Goal: Transaction & Acquisition: Purchase product/service

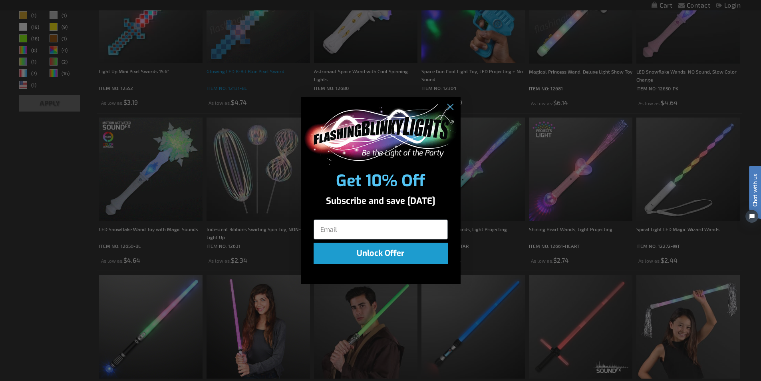
scroll to position [319, 0]
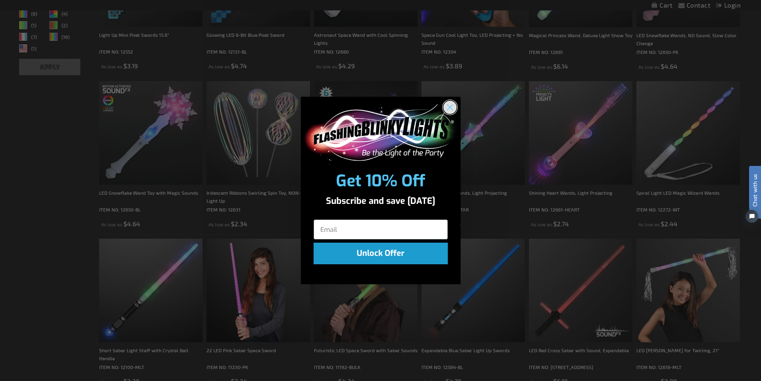
click at [452, 106] on circle "Close dialog" at bounding box center [449, 107] width 13 height 13
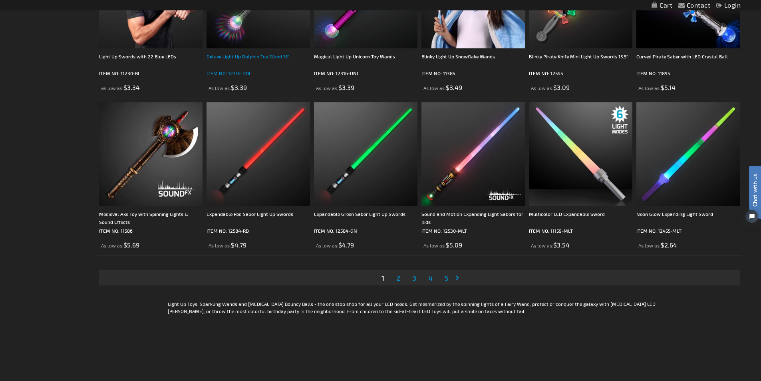
scroll to position [1557, 0]
click at [399, 277] on span "2" at bounding box center [398, 277] width 4 height 9
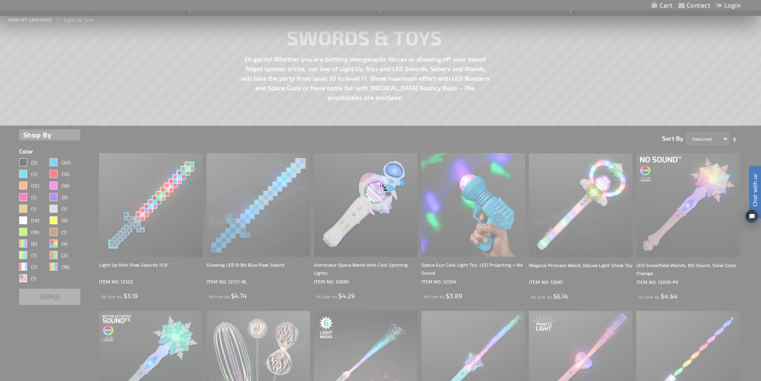
scroll to position [0, 0]
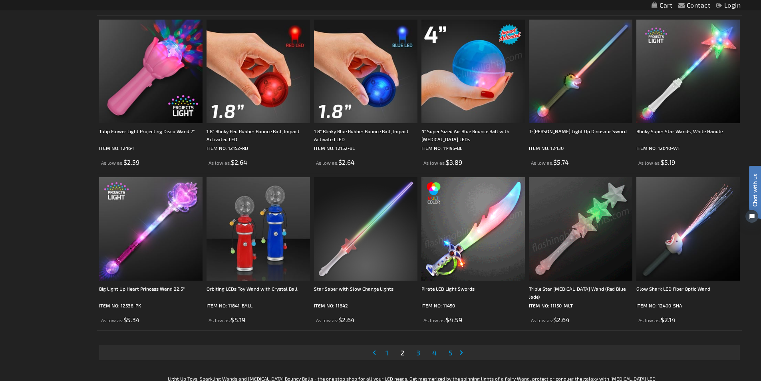
scroll to position [1517, 0]
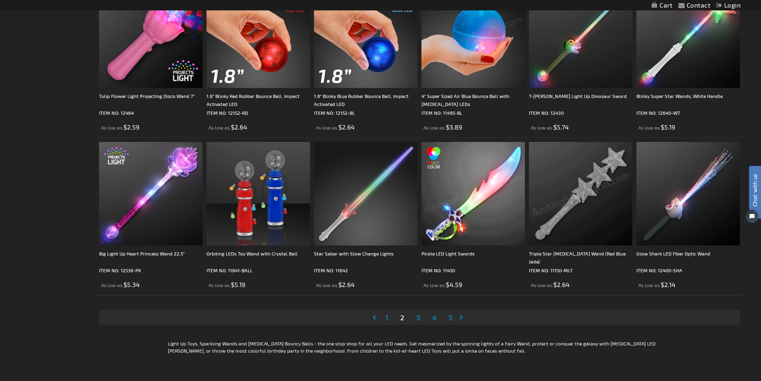
click at [418, 319] on span "3" at bounding box center [418, 317] width 4 height 9
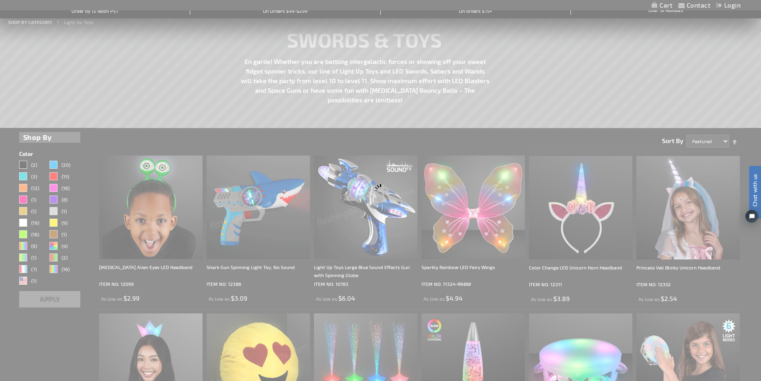
scroll to position [0, 0]
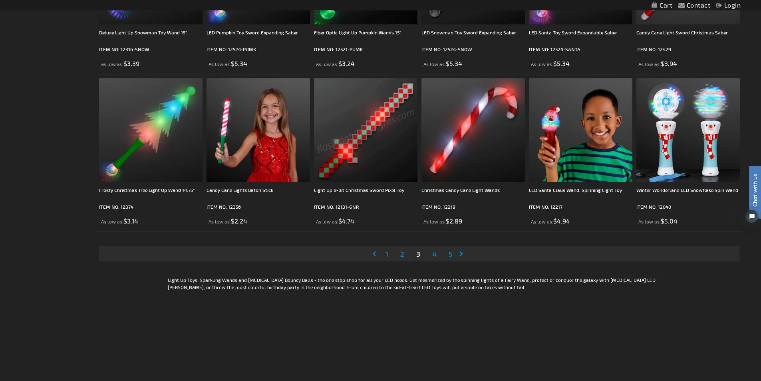
scroll to position [1597, 0]
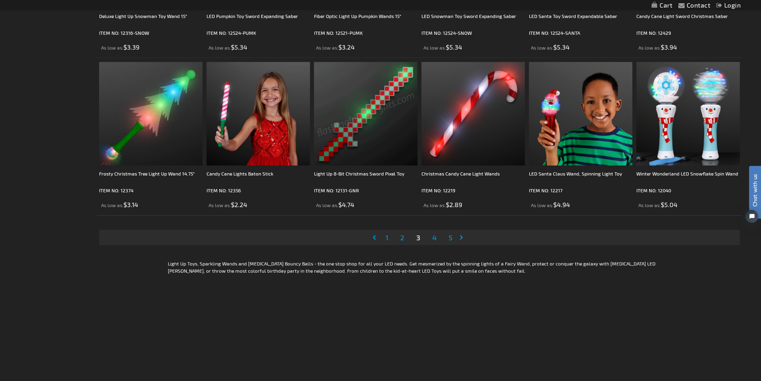
click at [433, 236] on span "4" at bounding box center [434, 237] width 4 height 9
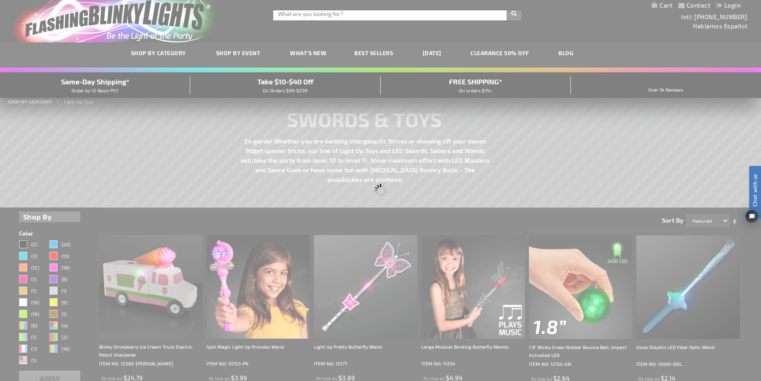
scroll to position [0, 0]
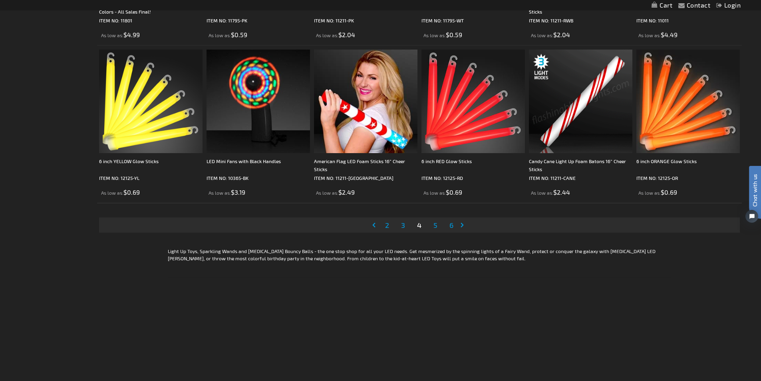
scroll to position [1637, 0]
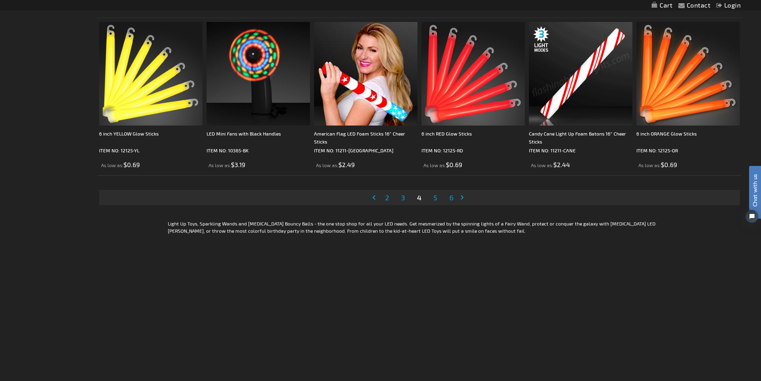
click at [404, 197] on span "3" at bounding box center [403, 197] width 4 height 9
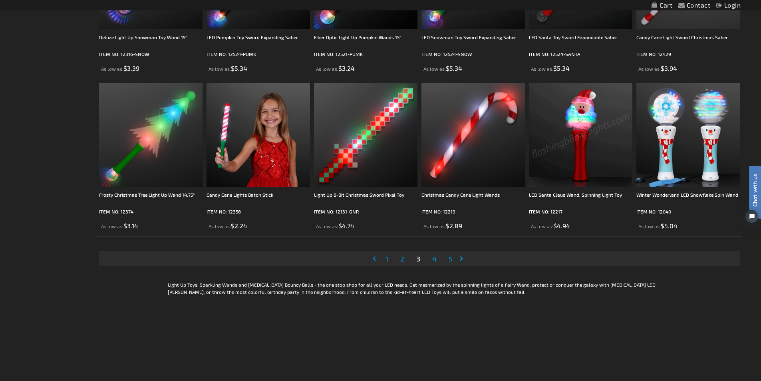
scroll to position [1557, 0]
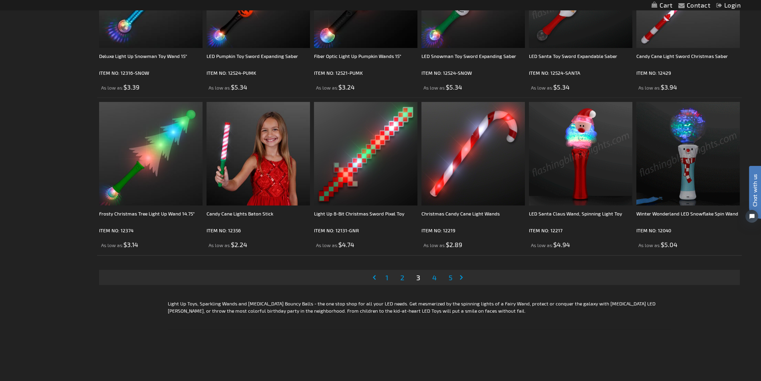
click at [449, 276] on span "5" at bounding box center [450, 277] width 4 height 9
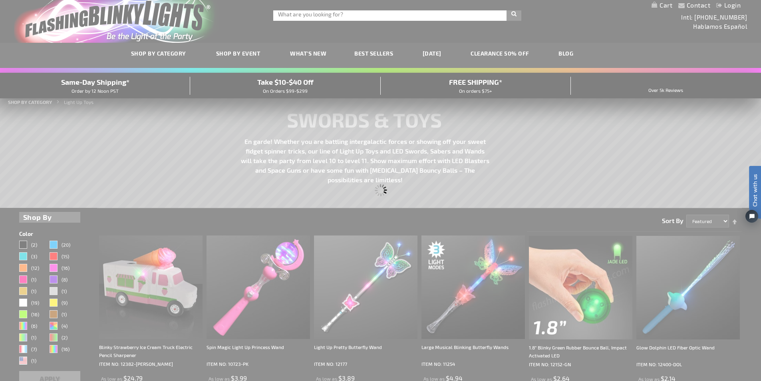
scroll to position [0, 0]
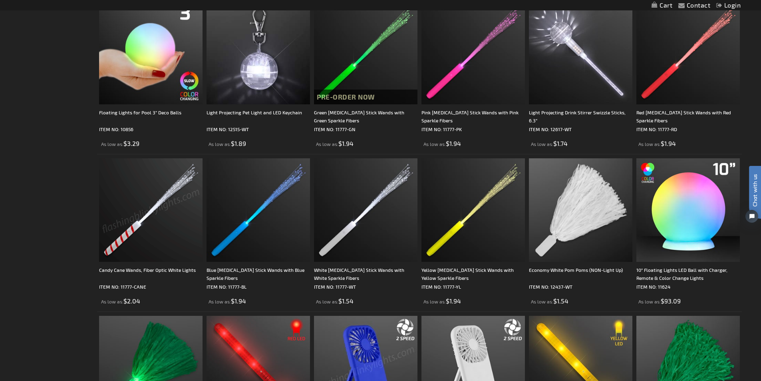
scroll to position [1198, 0]
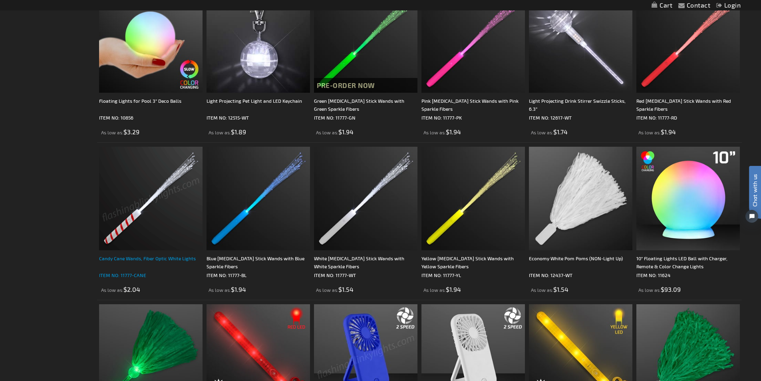
click at [123, 256] on div "Candy Cane Wands, Fiber Optic White Lights" at bounding box center [150, 262] width 103 height 16
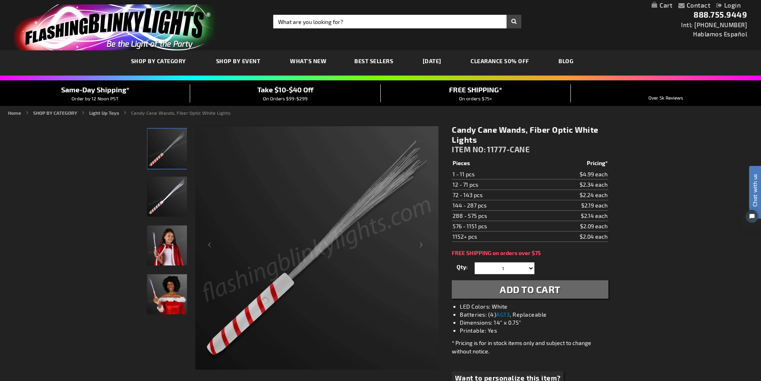
click at [502, 235] on td "1152+ pcs" at bounding box center [495, 236] width 86 height 10
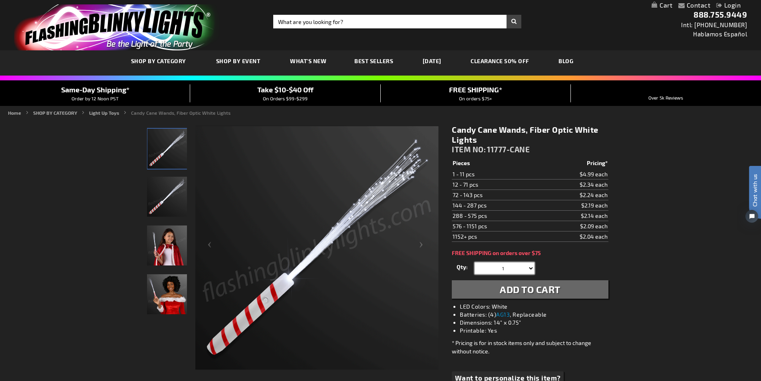
click at [529, 267] on select "1 2 3 4 5 6 7 8 9 10 11 12 24 36 48 60 72 84 96 108 120" at bounding box center [504, 268] width 60 height 12
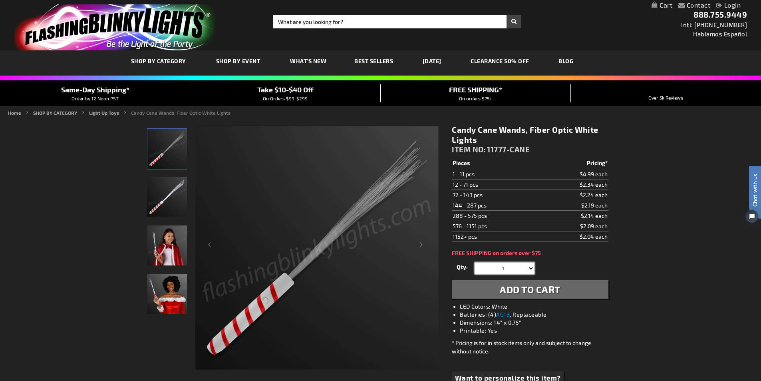
select select "600"
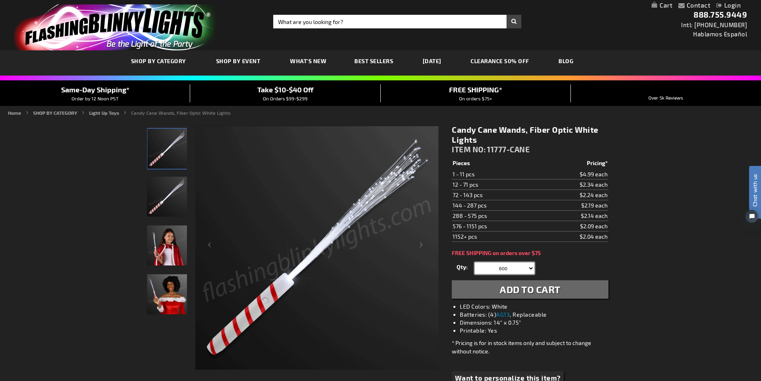
click at [474, 262] on select "1 2 3 4 5 6 7 8 9 10 11 12 24 36 48 60 72 84 96 108 120" at bounding box center [504, 268] width 60 height 12
click at [170, 245] on img "Girl holding Fiber Optic Candy Cane Wand" at bounding box center [167, 245] width 40 height 40
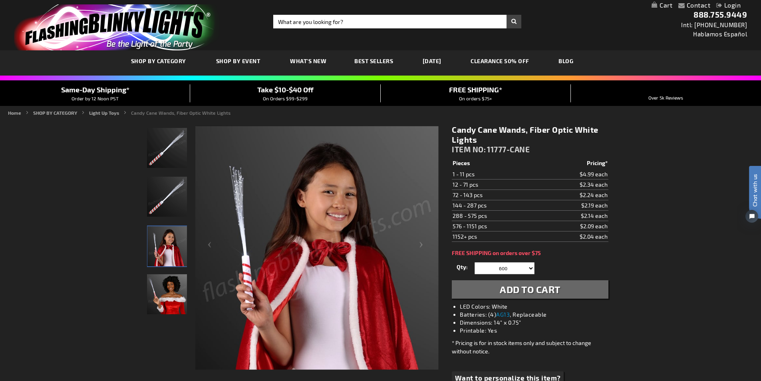
click at [523, 288] on span "Add to Cart" at bounding box center [530, 289] width 61 height 12
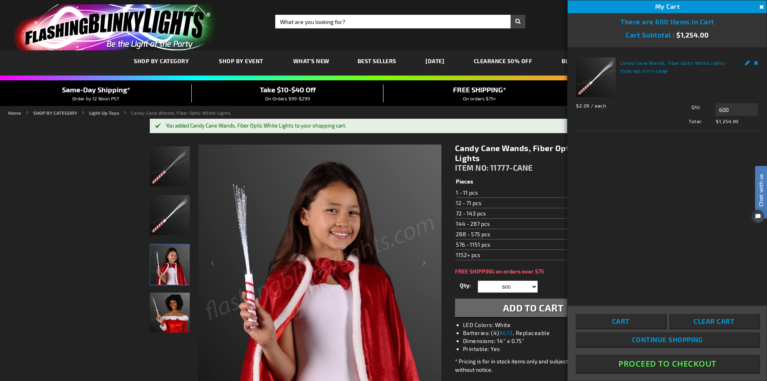
click at [671, 339] on span "Continue Shopping" at bounding box center [666, 339] width 71 height 8
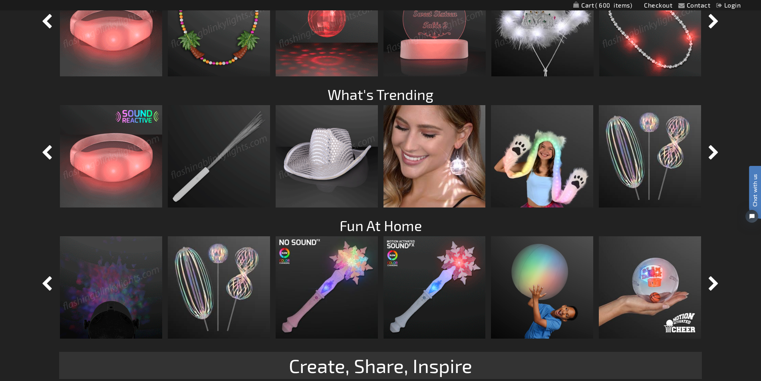
scroll to position [839, 0]
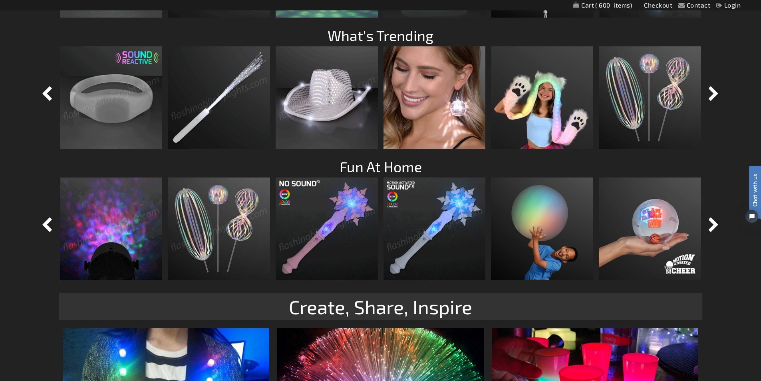
click at [234, 230] on img at bounding box center [219, 228] width 102 height 102
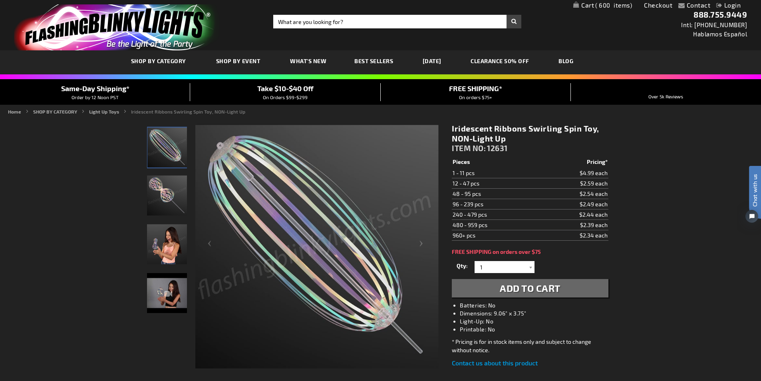
click at [164, 238] on img "Iridescent Ribbons Swirling Spin Toy, NON-Light Up" at bounding box center [167, 244] width 40 height 40
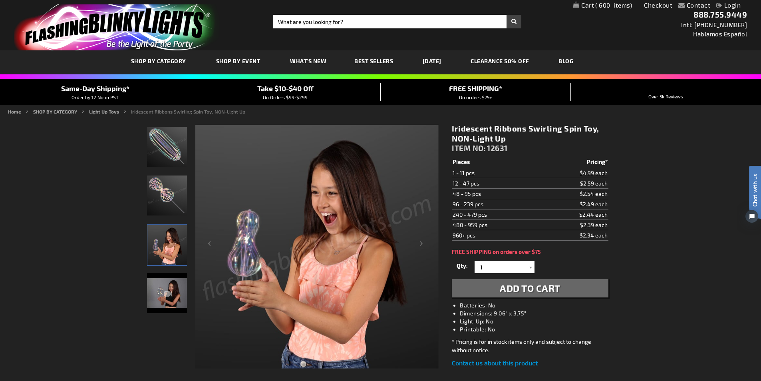
click at [169, 294] on div "Iridescent Ribbons Swirling Spin Toy, NON-Light Up" at bounding box center [167, 296] width 40 height 49
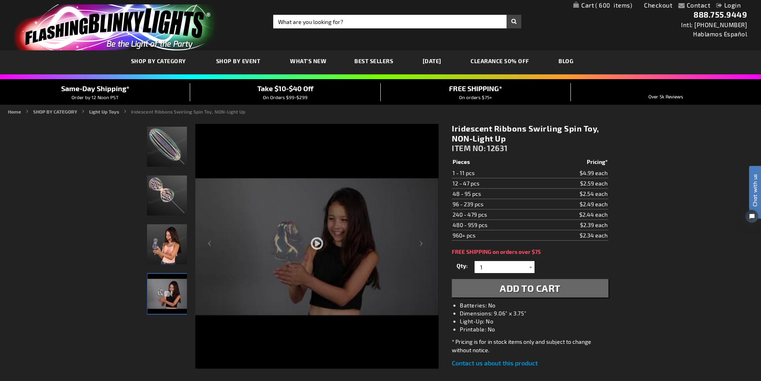
click at [309, 238] on div at bounding box center [316, 270] width 243 height 292
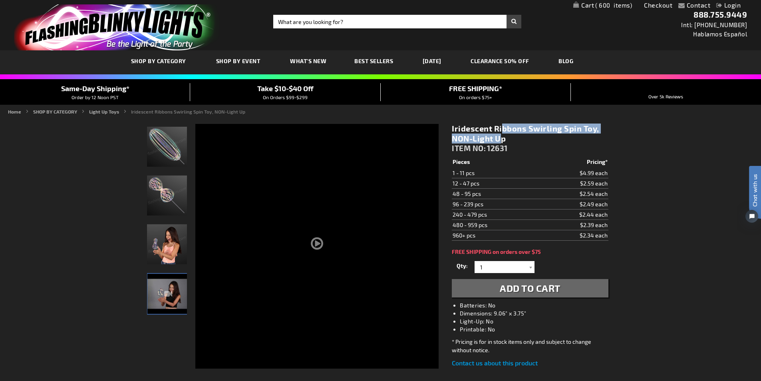
drag, startPoint x: 594, startPoint y: 128, endPoint x: 450, endPoint y: 130, distance: 144.2
click at [450, 130] on div "Iridescent Ribbons Swirling Spin Toy, NON-Light Up ITEM NO: 12631 $2.34 Pieces …" at bounding box center [530, 245] width 168 height 256
copy h1 "Iridescent Ribbons Swirling Spin Toy"
